Goal: Use online tool/utility: Utilize a website feature to perform a specific function

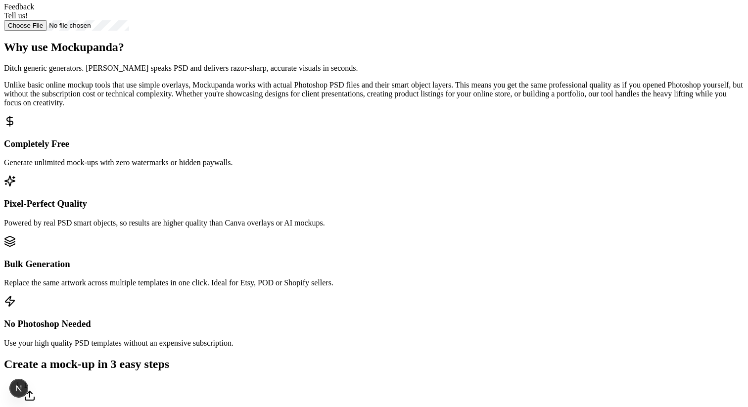
scroll to position [448, 0]
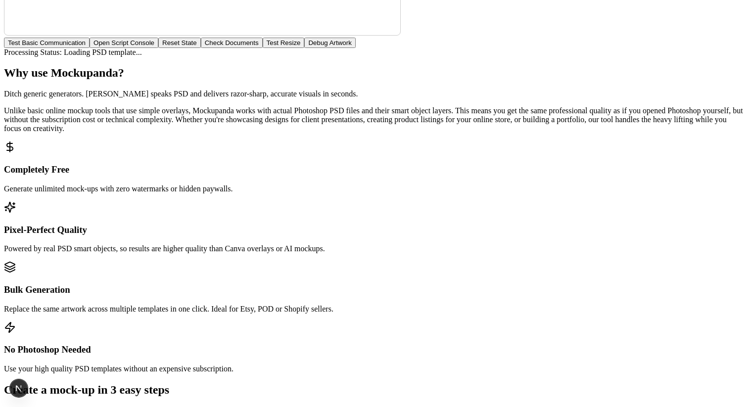
scroll to position [879, 0]
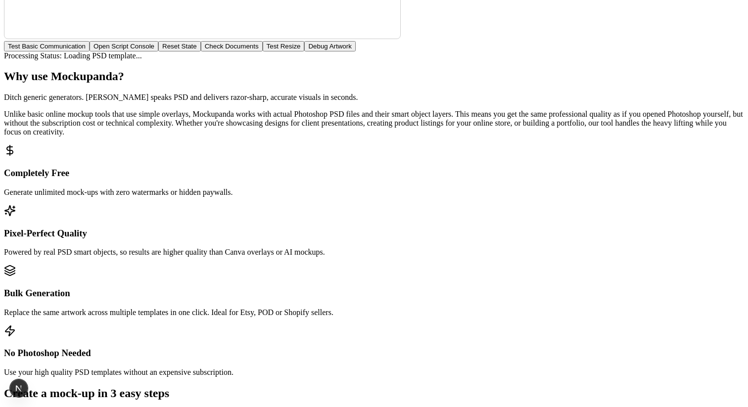
click at [263, 51] on button "Check Documents" at bounding box center [232, 46] width 62 height 10
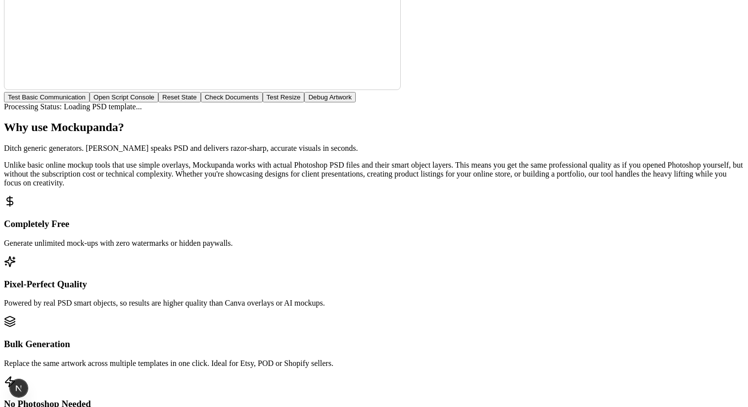
scroll to position [840, 0]
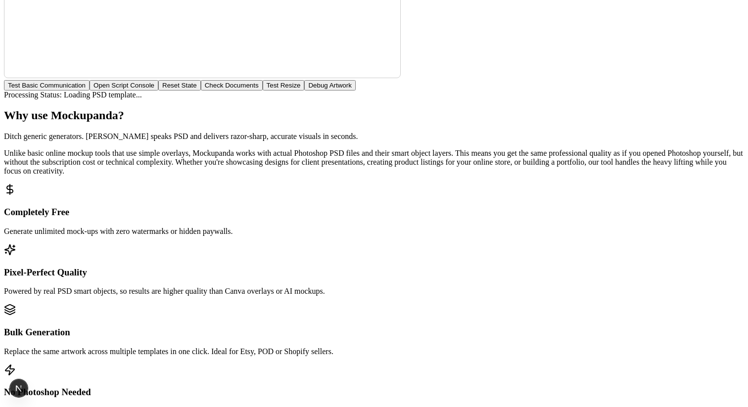
click at [263, 91] on button "Check Documents" at bounding box center [232, 85] width 62 height 10
click at [158, 91] on button "Open Script Console" at bounding box center [124, 85] width 69 height 10
click at [263, 91] on button "Check Documents" at bounding box center [232, 85] width 62 height 10
click at [305, 91] on button "Test Resize" at bounding box center [284, 85] width 42 height 10
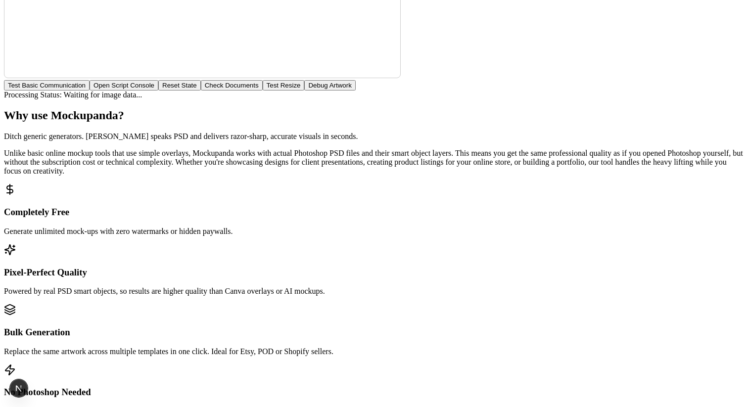
click at [355, 91] on button "Debug Artwork" at bounding box center [329, 85] width 51 height 10
click at [201, 91] on button "Reset State" at bounding box center [179, 85] width 43 height 10
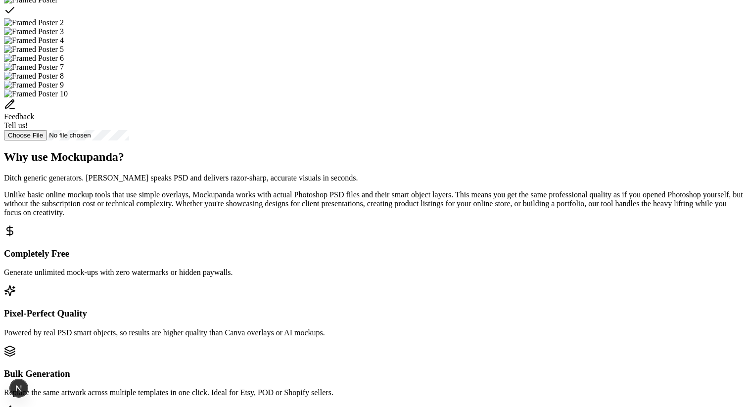
scroll to position [397, 0]
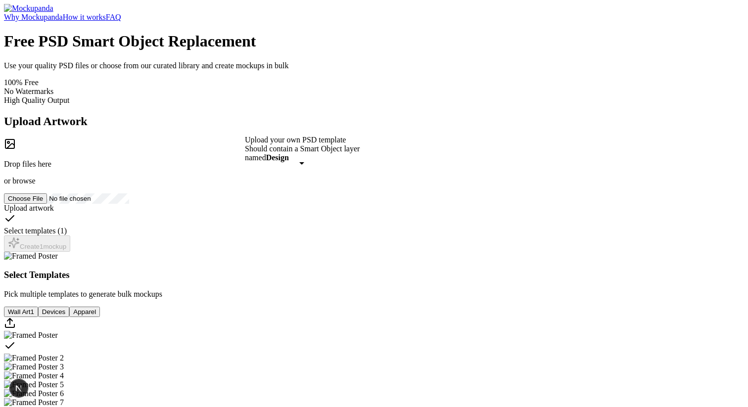
scroll to position [397, 0]
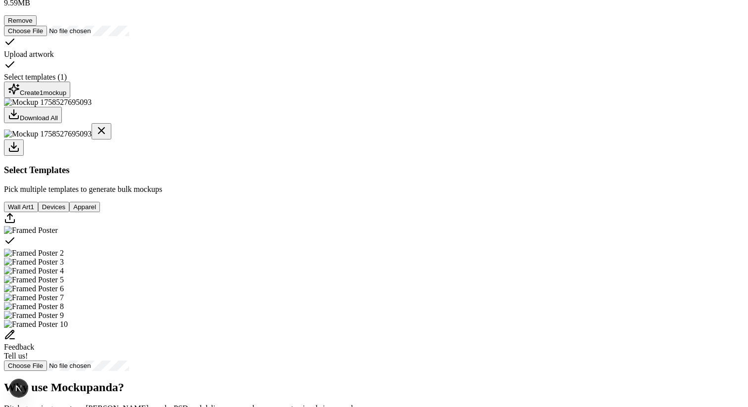
scroll to position [69, 0]
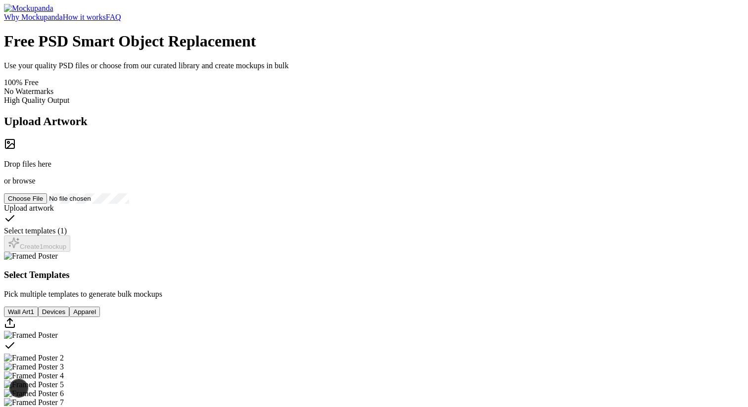
scroll to position [69, 0]
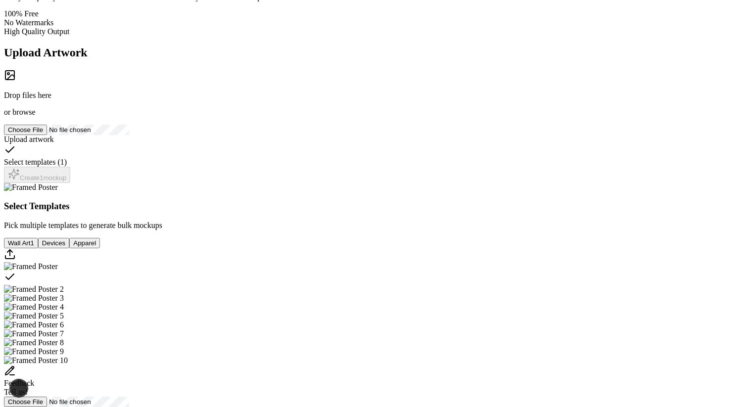
click at [231, 117] on div "Drop files here or browse" at bounding box center [374, 92] width 740 height 47
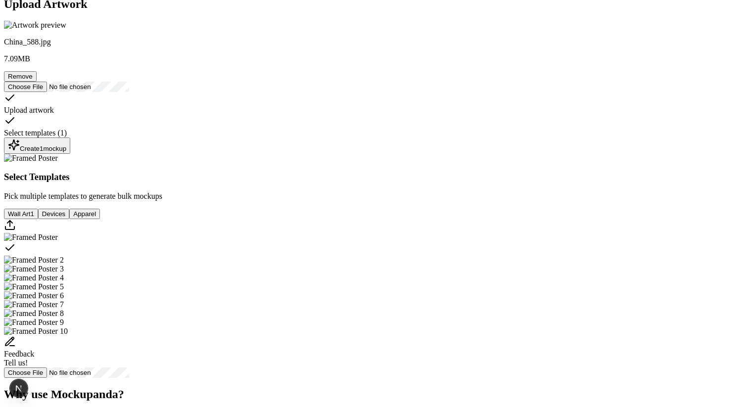
scroll to position [123, 0]
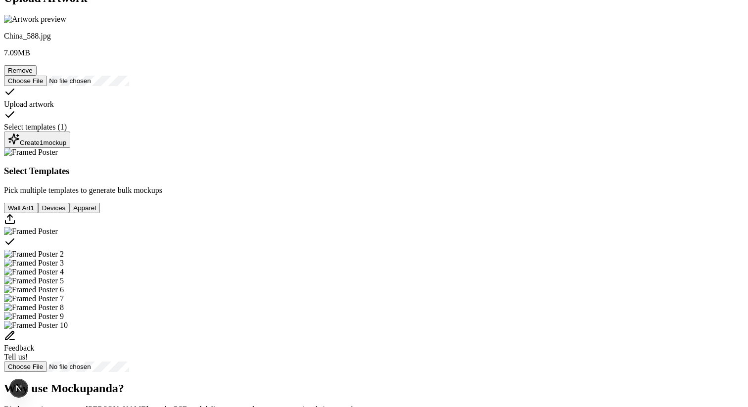
click at [198, 148] on div "Upload Artwork China_588.jpg 7.09 MB Remove Upload artwork Select templates ( 1…" at bounding box center [374, 70] width 740 height 156
click at [70, 148] on button "Create 1 mockup" at bounding box center [37, 140] width 66 height 16
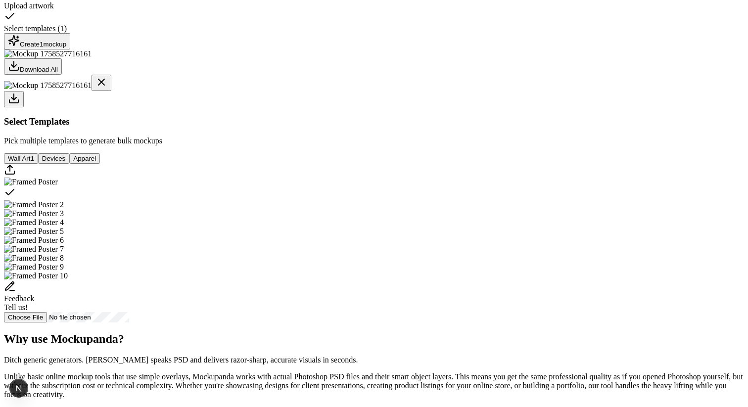
scroll to position [231, 0]
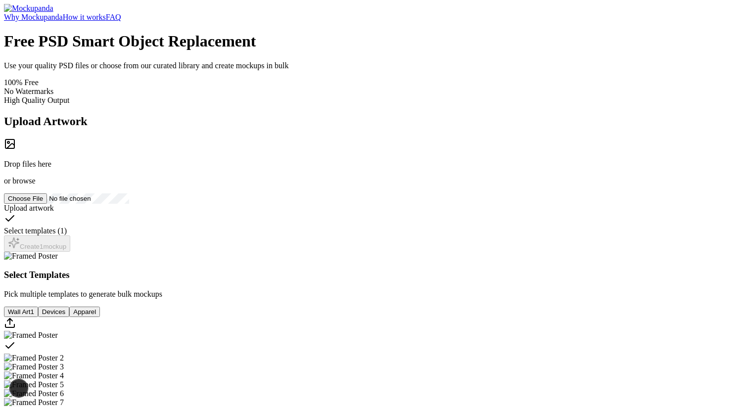
scroll to position [231, 0]
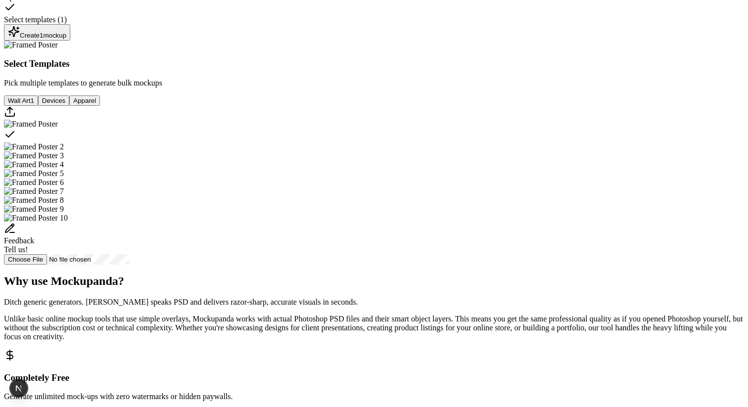
click at [70, 41] on button "Create 1 mockup" at bounding box center [37, 32] width 66 height 16
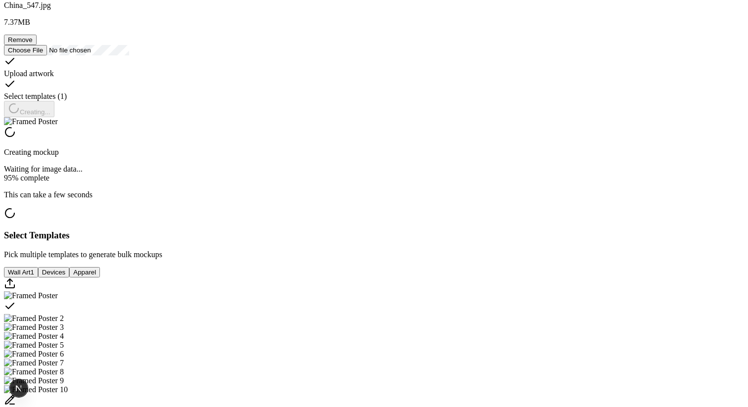
scroll to position [162, 0]
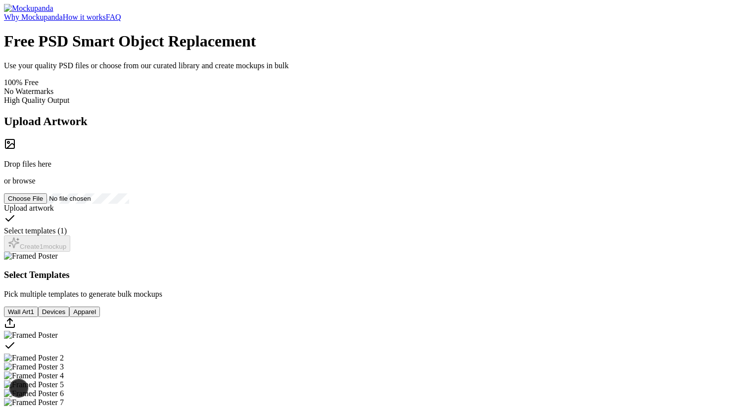
scroll to position [162, 0]
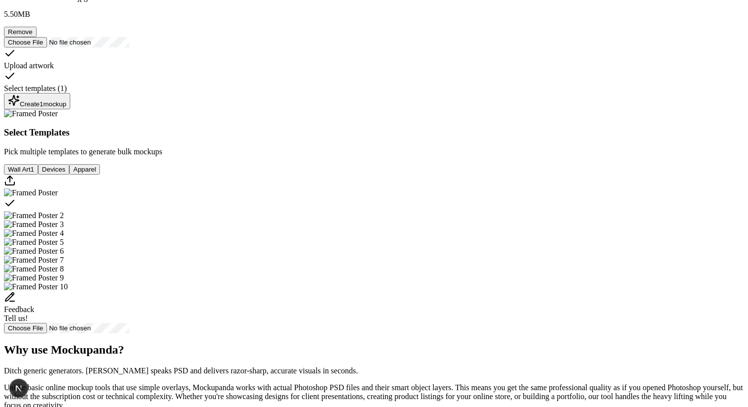
click at [70, 109] on button "Create 1 mockup" at bounding box center [37, 101] width 66 height 16
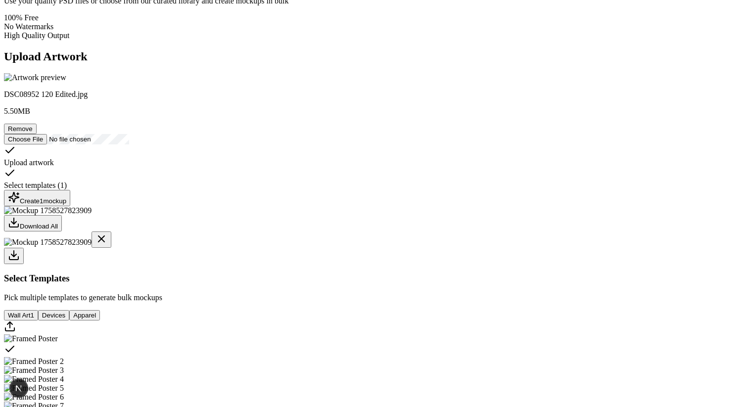
scroll to position [163, 0]
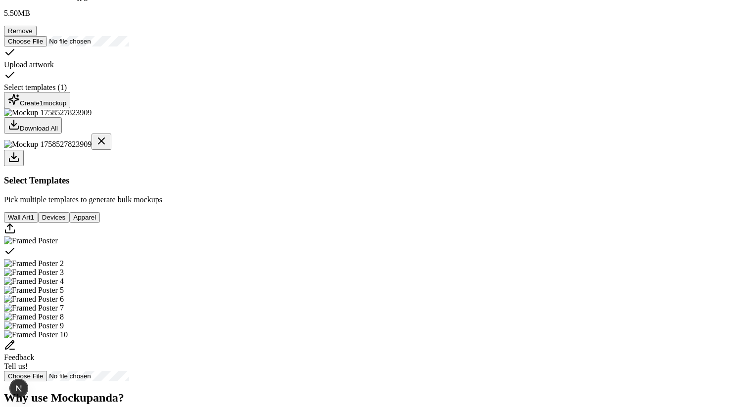
click at [37, 36] on button "Remove" at bounding box center [20, 31] width 33 height 10
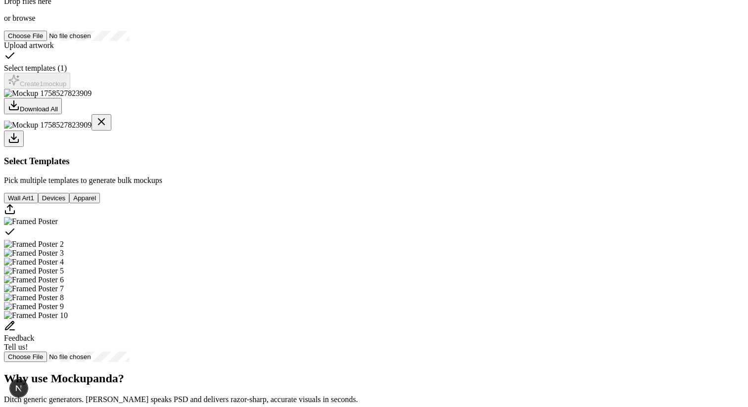
click at [35, 22] on span "browse" at bounding box center [23, 18] width 23 height 8
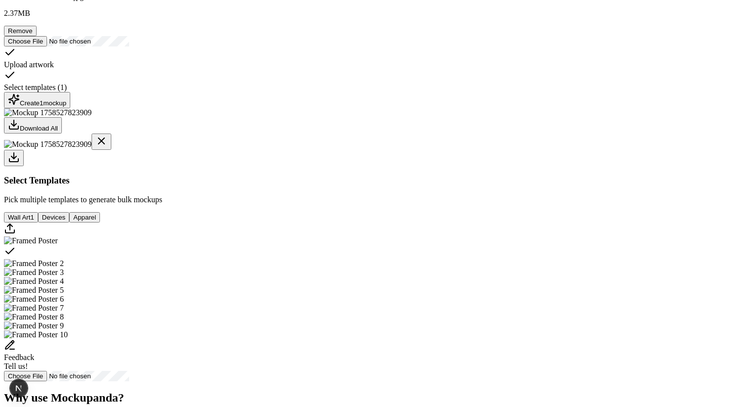
click at [70, 108] on button "Create 1 mockup" at bounding box center [37, 100] width 66 height 16
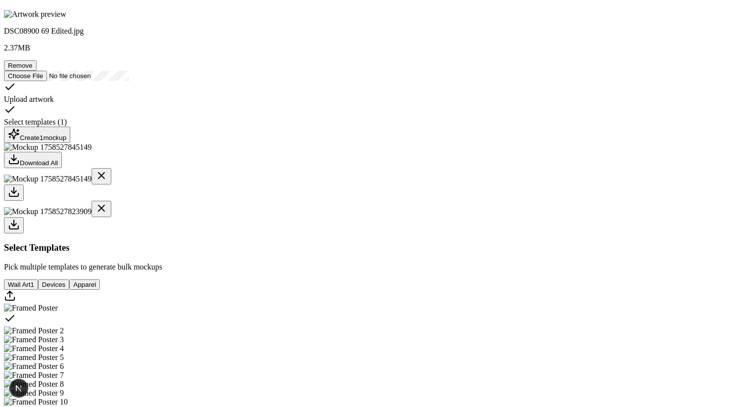
scroll to position [170, 0]
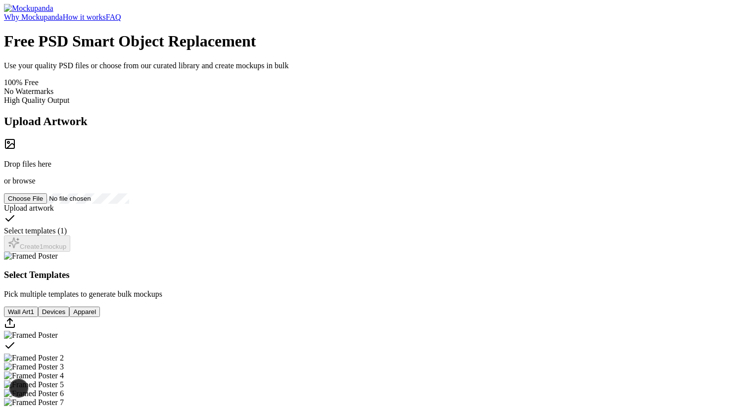
scroll to position [170, 0]
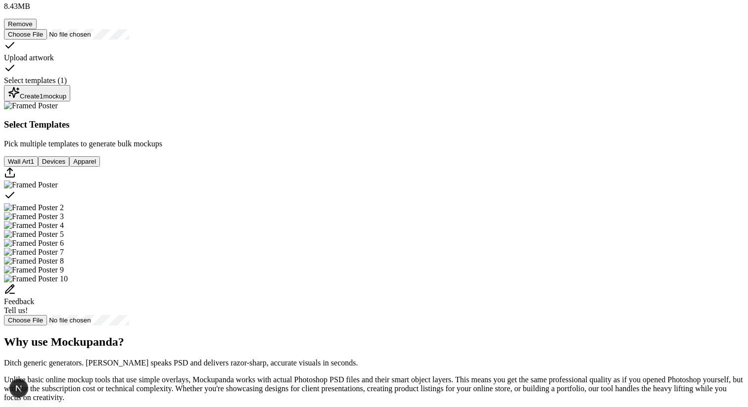
click at [70, 101] on button "Create 1 mockup" at bounding box center [37, 93] width 66 height 16
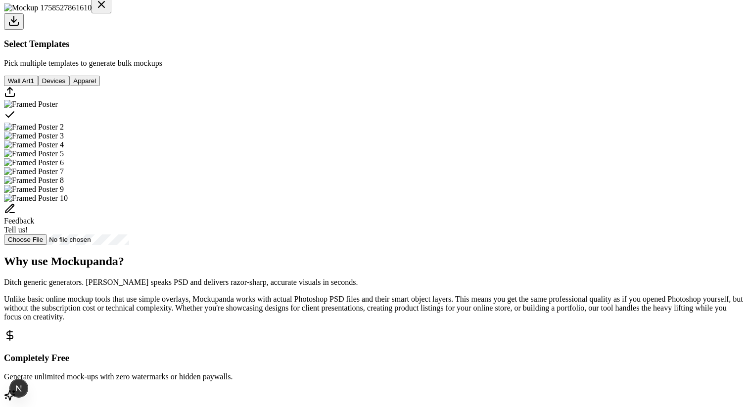
scroll to position [291, 0]
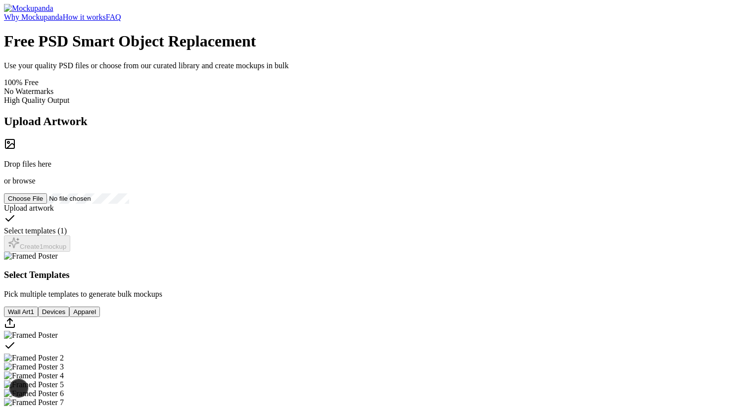
scroll to position [291, 0]
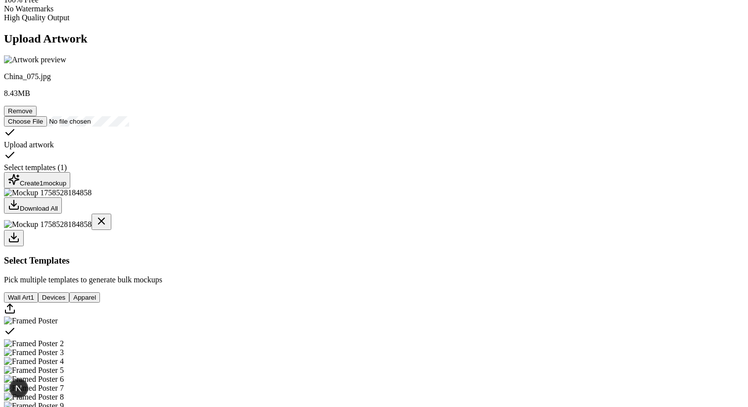
scroll to position [86, 0]
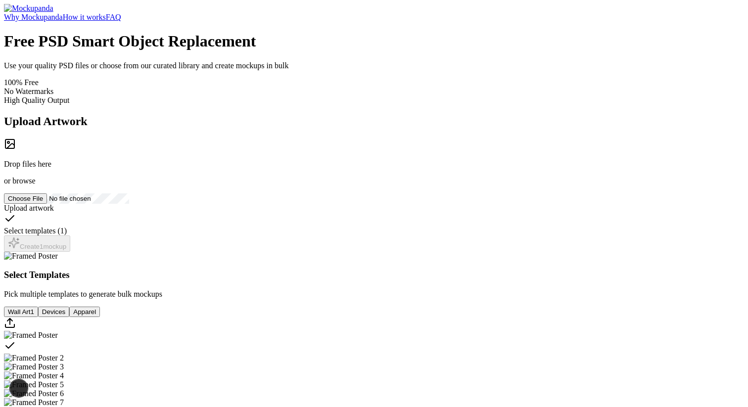
scroll to position [177, 0]
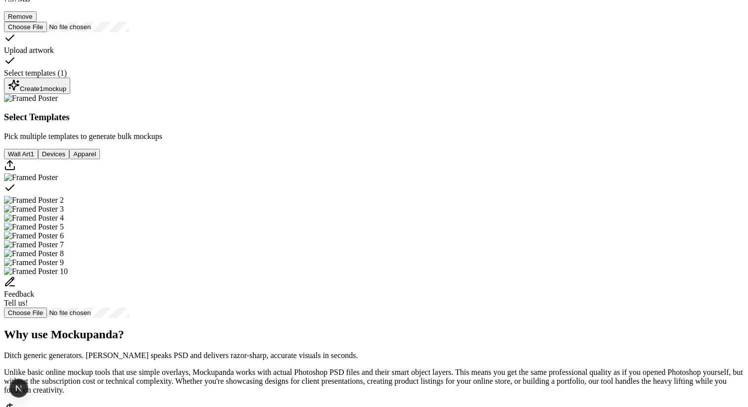
click at [66, 93] on div "Create 1 mockup" at bounding box center [37, 85] width 58 height 13
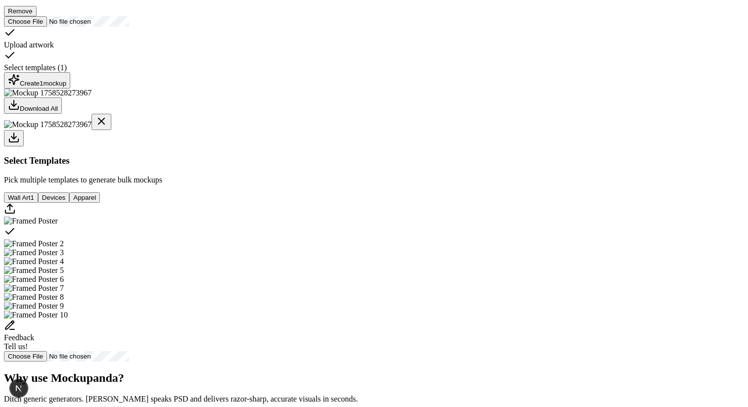
scroll to position [183, 0]
click at [70, 88] on button "Create 1 mockup" at bounding box center [37, 80] width 66 height 16
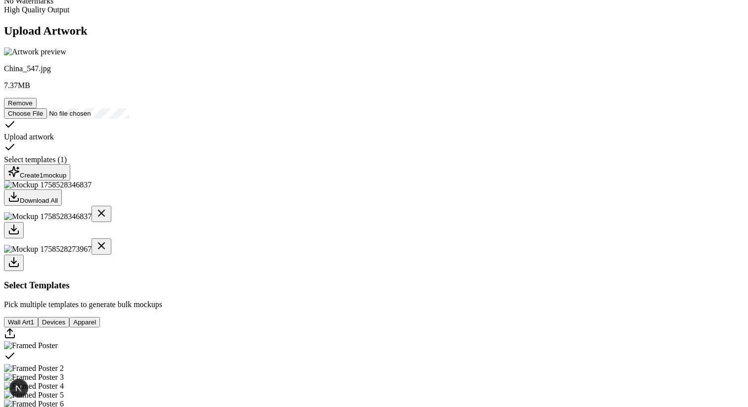
scroll to position [0, 0]
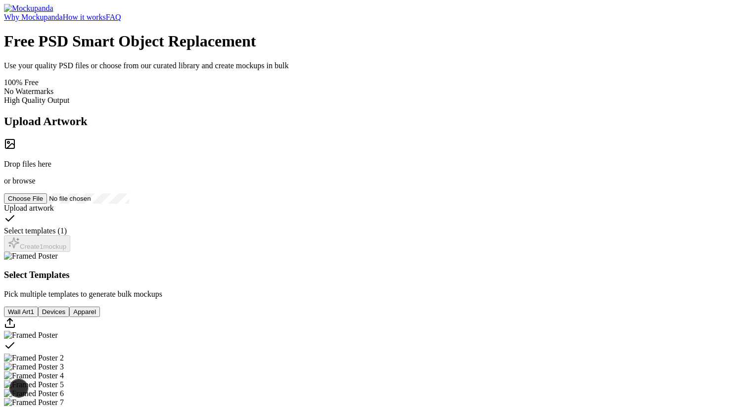
scroll to position [105, 0]
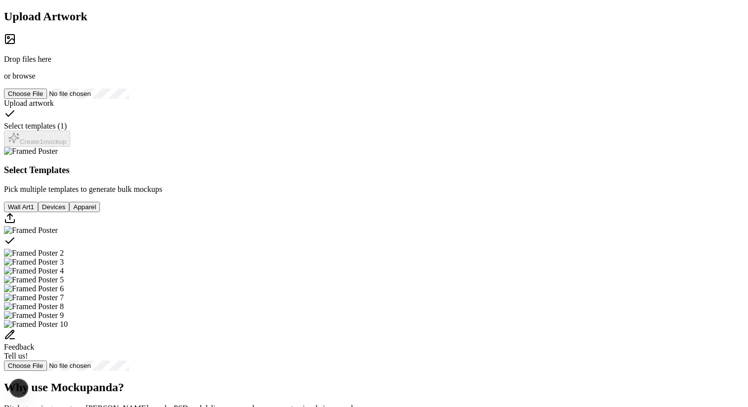
click at [212, 81] on div "Drop files here or browse" at bounding box center [374, 56] width 740 height 47
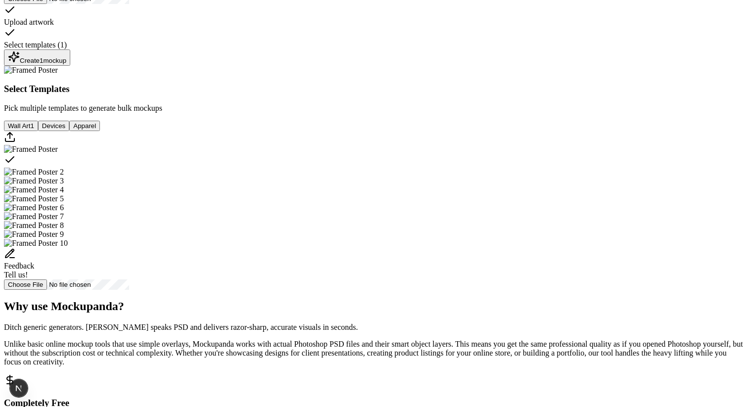
scroll to position [206, 0]
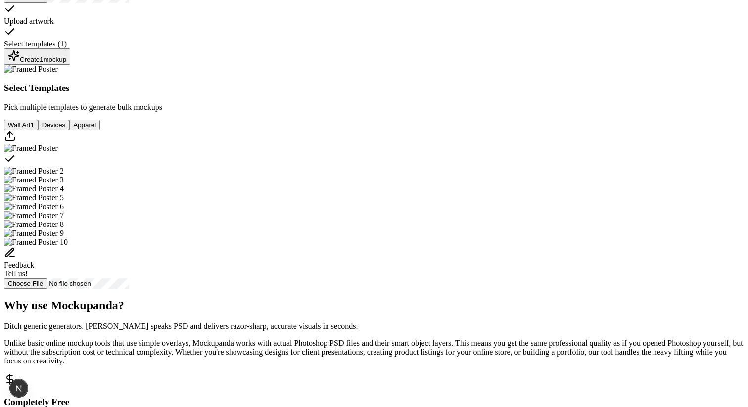
click at [66, 63] on div "Create 1 mockup" at bounding box center [37, 56] width 58 height 13
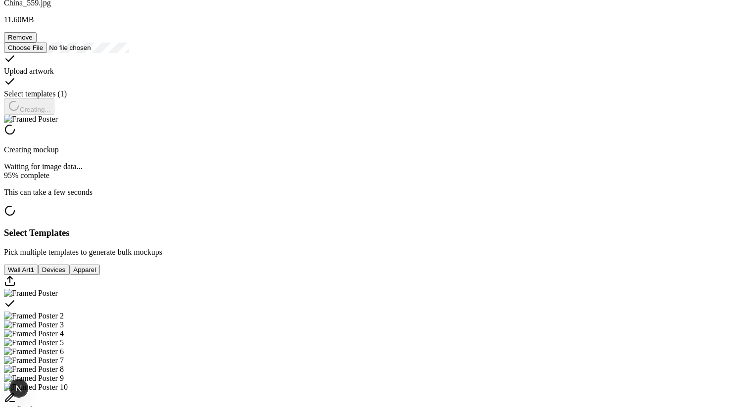
scroll to position [156, 0]
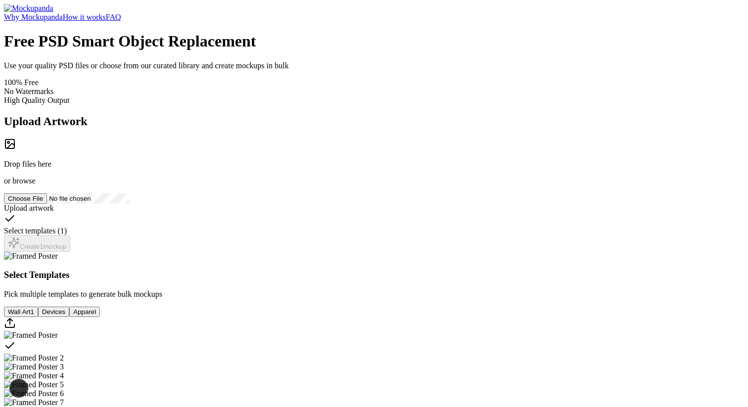
scroll to position [156, 0]
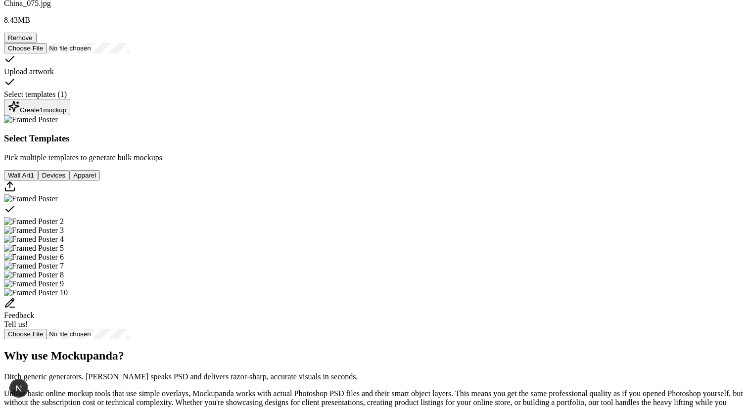
click at [66, 114] on div "Create 1 mockup" at bounding box center [37, 106] width 58 height 13
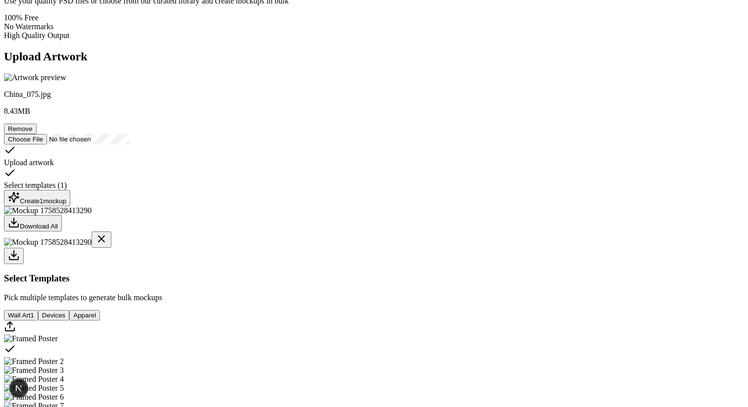
scroll to position [0, 0]
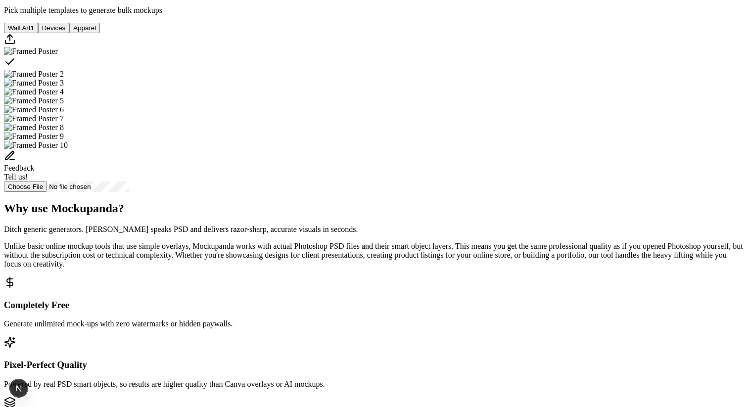
scroll to position [340, 0]
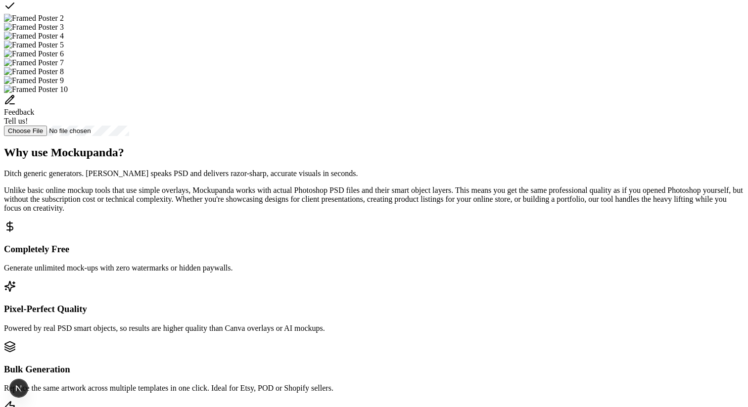
click at [64, 23] on img "Select template Framed Poster 2" at bounding box center [34, 18] width 60 height 9
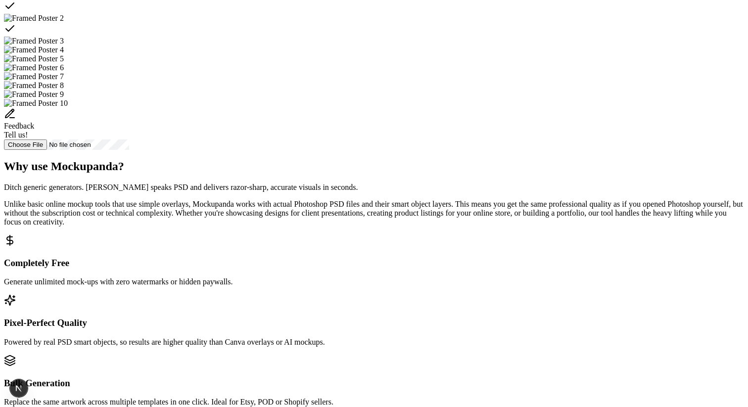
click at [64, 46] on img "Select template Framed Poster 3" at bounding box center [34, 41] width 60 height 9
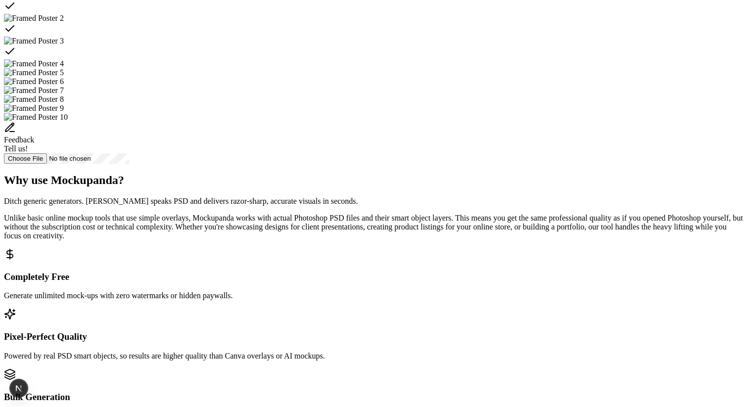
click at [443, 37] on div "Select template Framed Poster 2" at bounding box center [374, 30] width 740 height 14
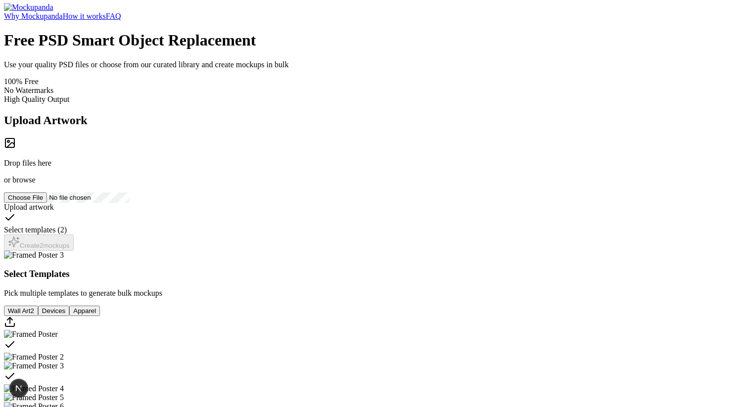
scroll to position [0, 0]
